Goal: Task Accomplishment & Management: Complete application form

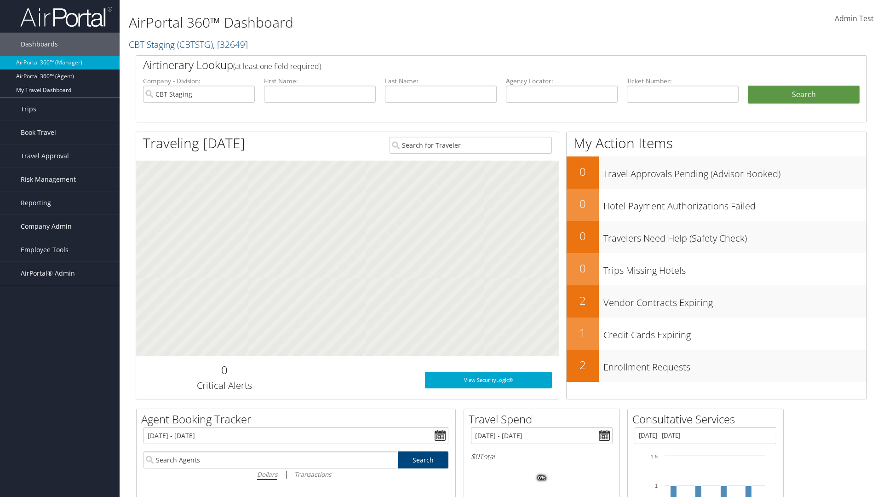
click at [60, 226] on span "Company Admin" at bounding box center [46, 226] width 51 height 23
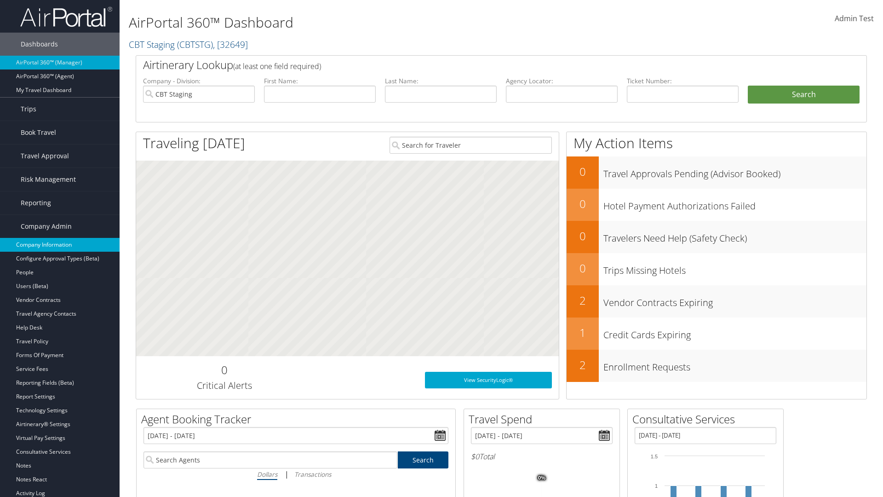
click at [60, 245] on link "Company Information" at bounding box center [60, 245] width 120 height 14
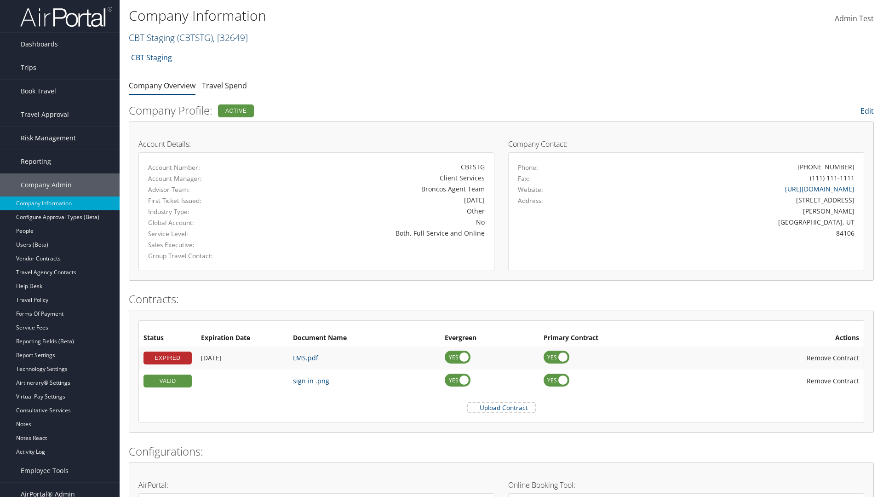
click at [152, 37] on link "CBT Staging ( CBTSTG ) , [ 32649 ]" at bounding box center [188, 37] width 119 height 12
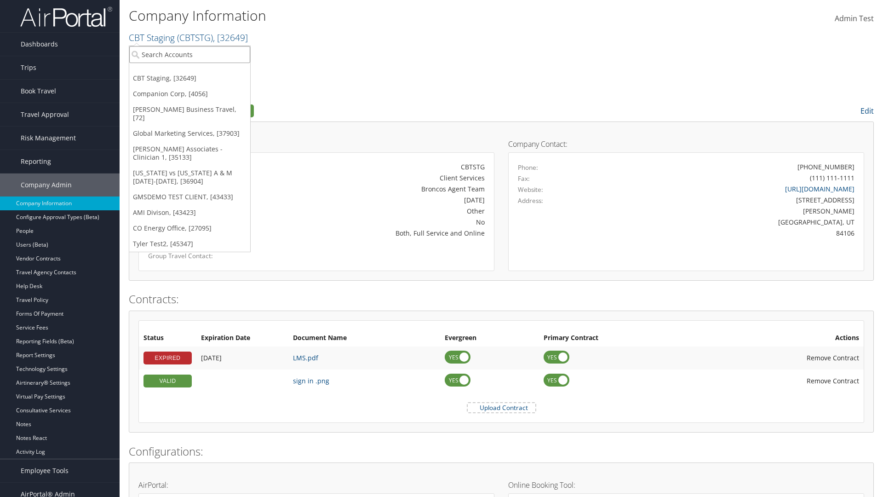
click at [189, 54] on input "search" at bounding box center [189, 54] width 121 height 17
type input "CBTSTG"
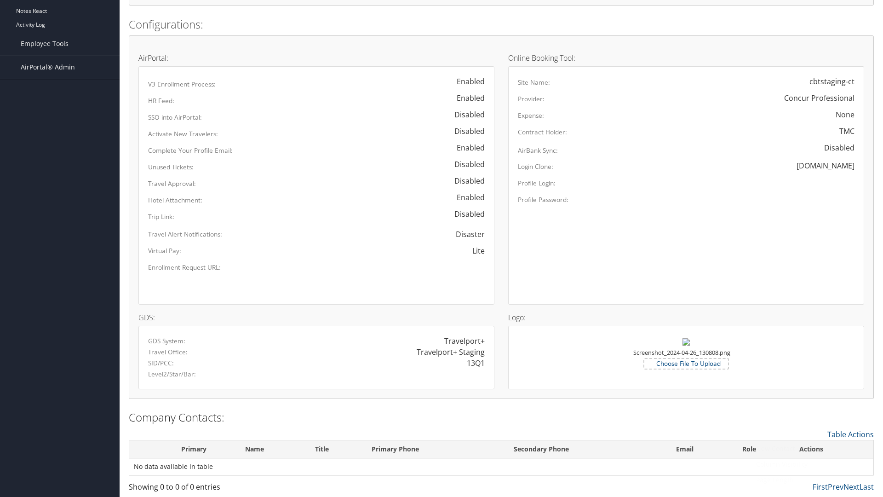
click at [813, 448] on link "New Contact" at bounding box center [812, 449] width 121 height 16
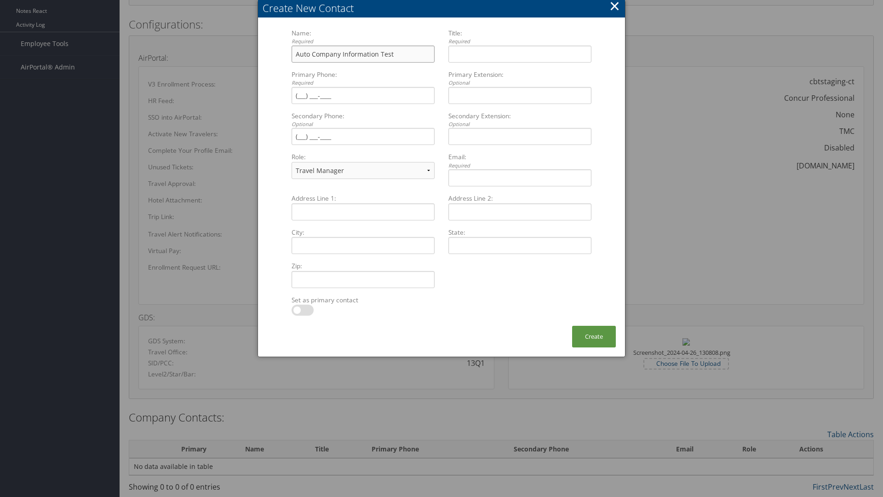
type input "Auto Company Information Test"
type input "Company Information Title"
type input "(801) 534-4900"
select select "EX"
type input "(801) 534-4900"
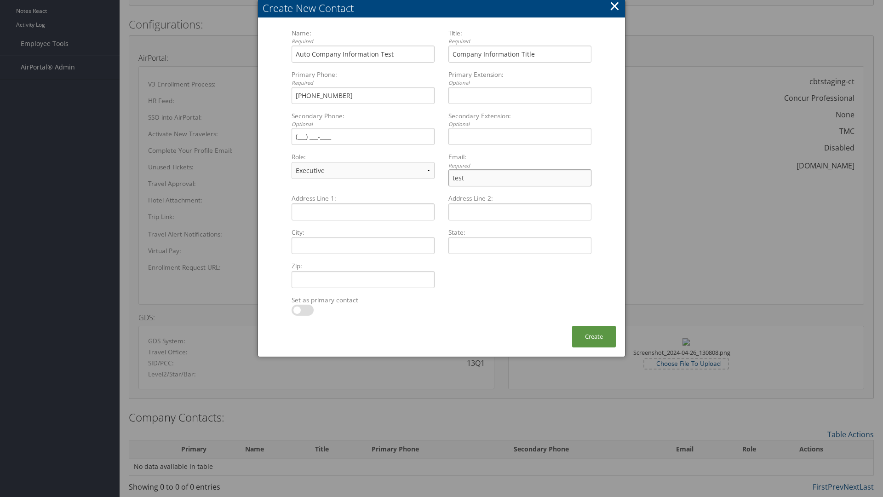
type input "test@"
